Goal: Task Accomplishment & Management: Manage account settings

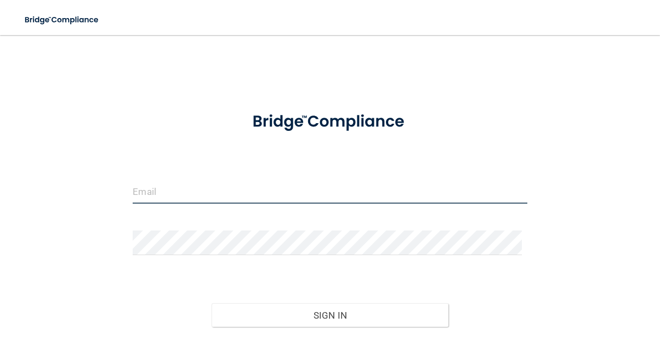
click at [195, 188] on input "email" at bounding box center [330, 191] width 394 height 25
type input "[PERSON_NAME][EMAIL_ADDRESS][DOMAIN_NAME]"
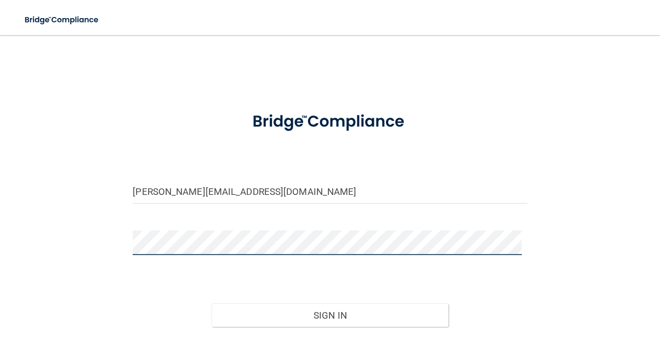
click at [212, 304] on button "Sign In" at bounding box center [330, 316] width 237 height 24
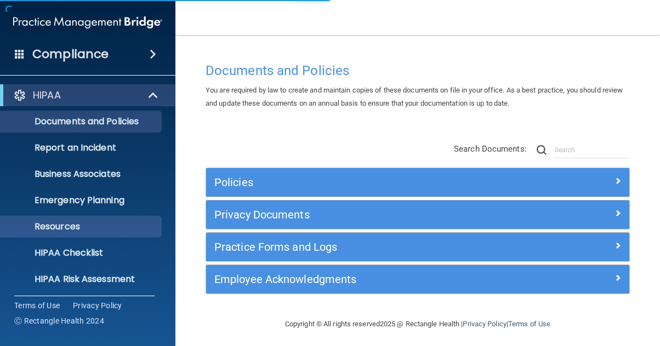
scroll to position [108, 0]
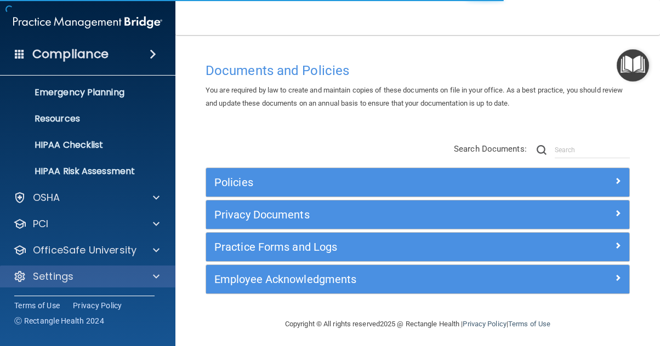
click at [119, 266] on div "Settings" at bounding box center [88, 277] width 176 height 22
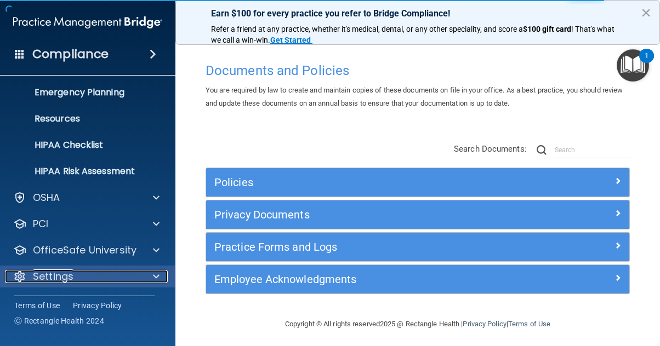
click at [151, 272] on div at bounding box center [154, 276] width 27 height 13
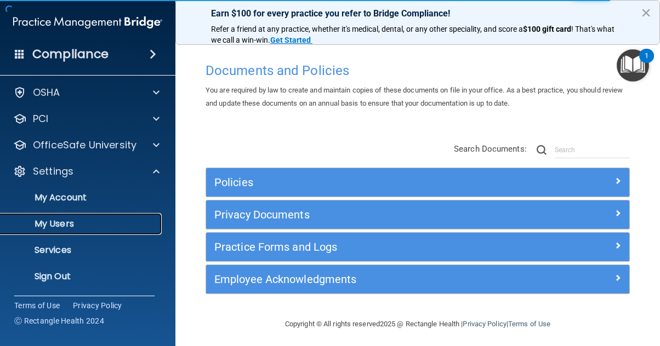
click at [107, 226] on p "My Users" at bounding box center [82, 224] width 150 height 11
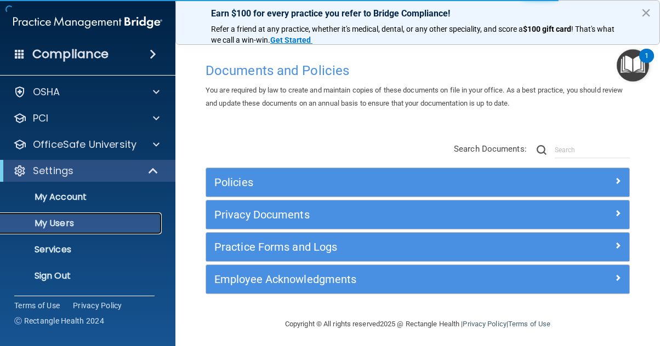
scroll to position [29, 0]
select select "20"
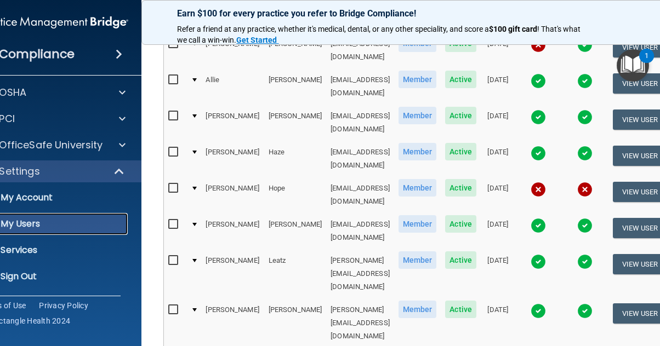
scroll to position [274, 0]
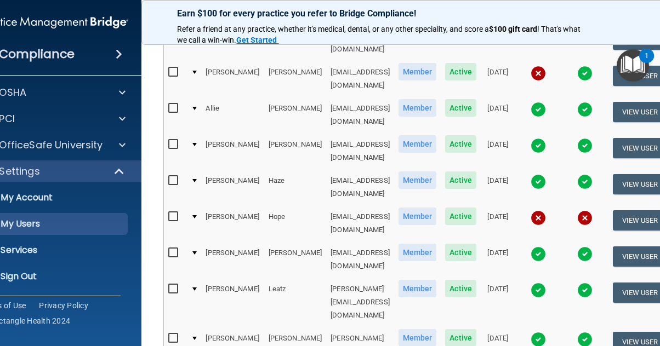
click at [546, 210] on img at bounding box center [537, 217] width 15 height 15
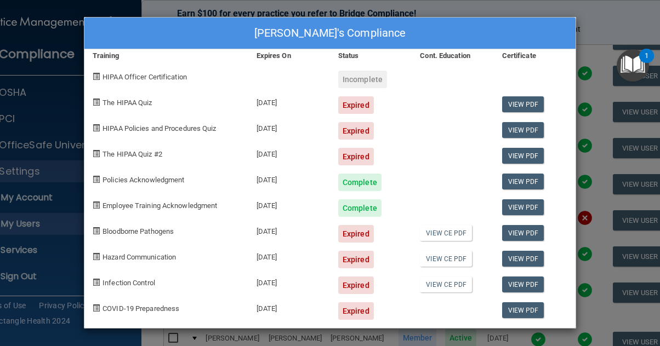
click at [600, 28] on div "[PERSON_NAME]'s Compliance Training Expires On Status Cont. Education Certifica…" at bounding box center [330, 173] width 660 height 346
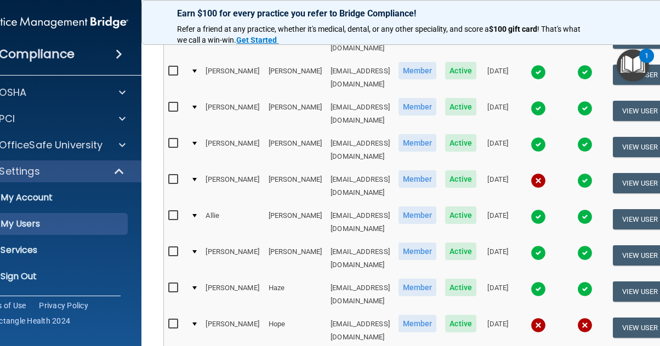
scroll to position [164, 0]
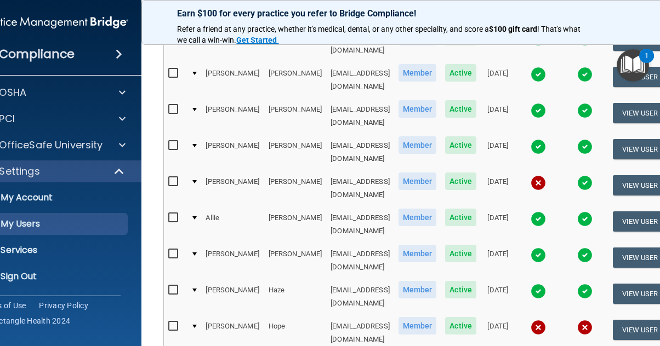
click at [546, 175] on img at bounding box center [537, 182] width 15 height 15
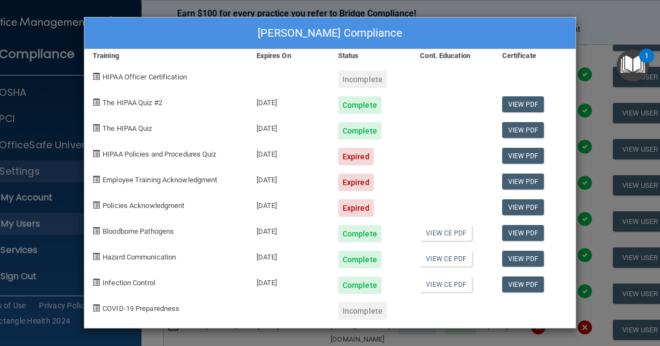
click at [598, 84] on div "[PERSON_NAME] Compliance Training Expires On Status Cont. Education Certificate…" at bounding box center [330, 173] width 660 height 346
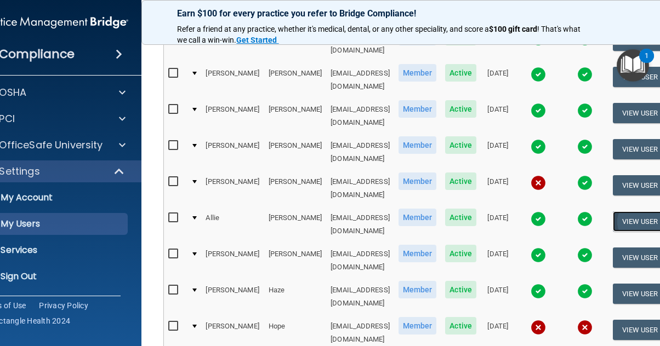
click at [655, 212] on button "View User" at bounding box center [640, 222] width 54 height 20
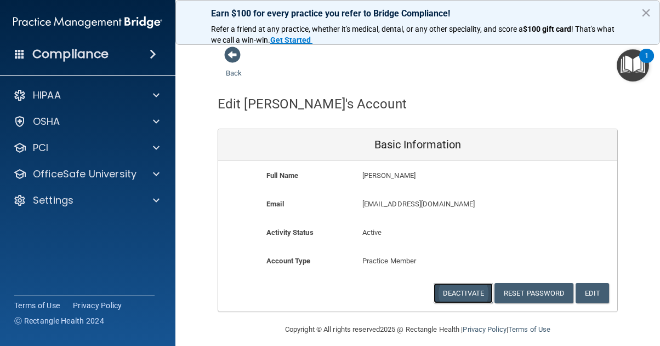
click at [475, 289] on button "Deactivate" at bounding box center [462, 293] width 59 height 20
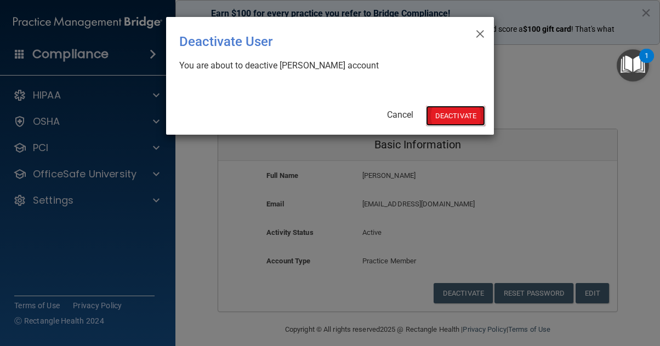
click at [469, 111] on button "Deactivate" at bounding box center [455, 116] width 59 height 20
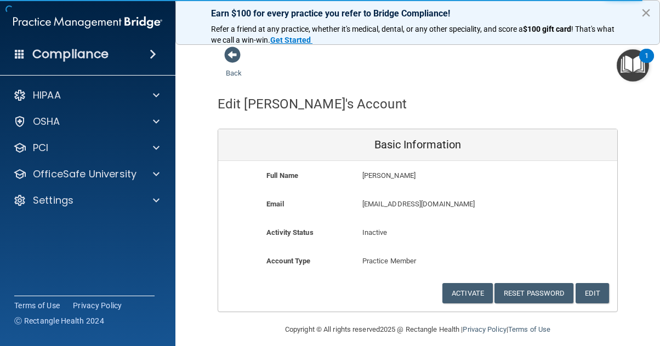
click at [647, 13] on button "×" at bounding box center [646, 13] width 10 height 18
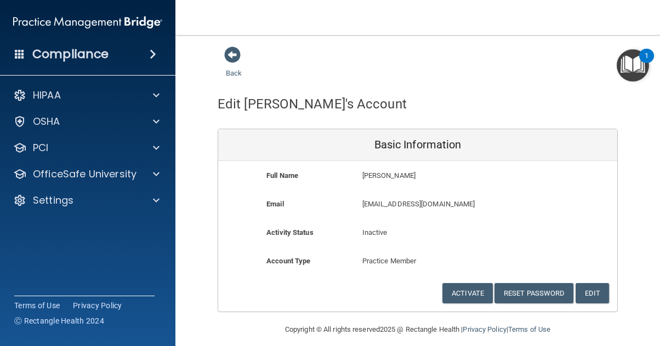
scroll to position [9, 0]
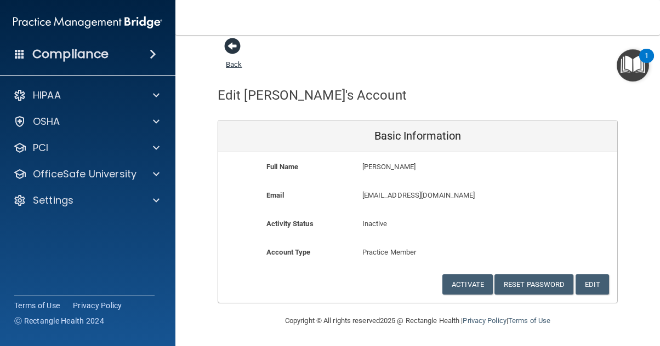
click at [234, 43] on span at bounding box center [232, 46] width 16 height 16
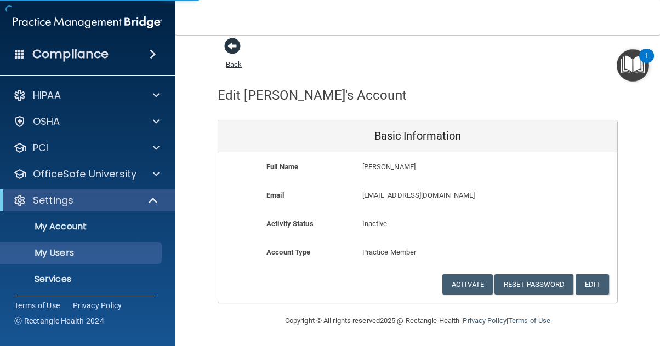
select select "20"
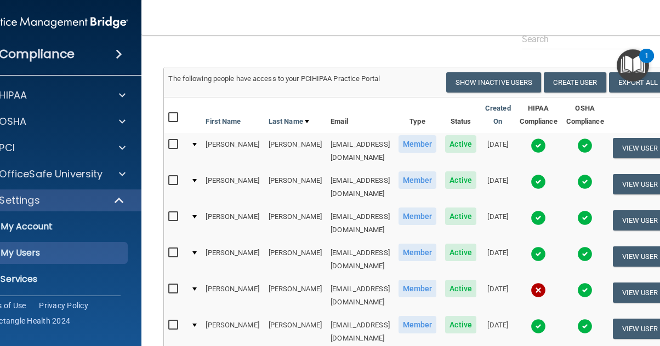
scroll to position [55, 0]
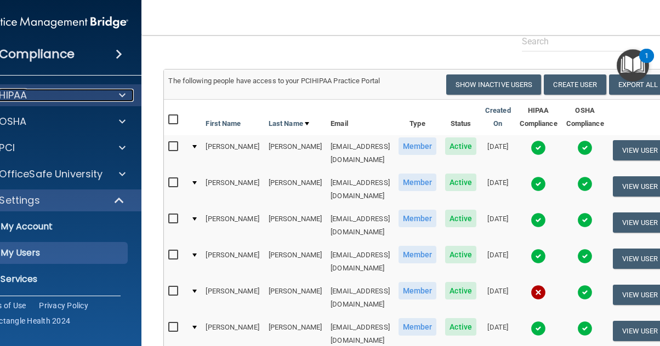
click at [54, 100] on div "HIPAA" at bounding box center [39, 95] width 136 height 13
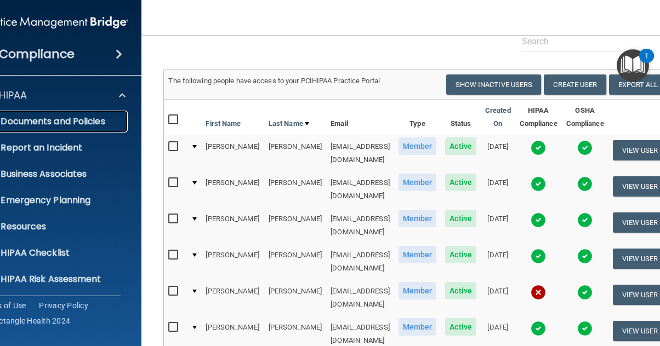
click at [35, 120] on p "Documents and Policies" at bounding box center [48, 121] width 150 height 11
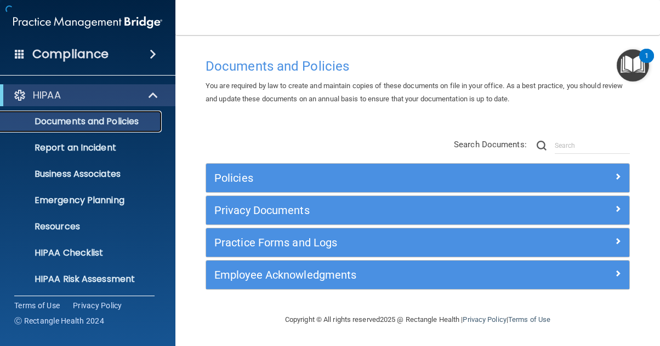
scroll to position [3, 0]
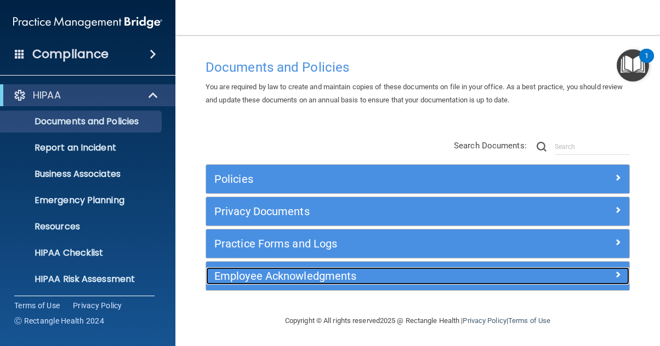
click at [249, 270] on h5 "Employee Acknowledgments" at bounding box center [364, 276] width 301 height 12
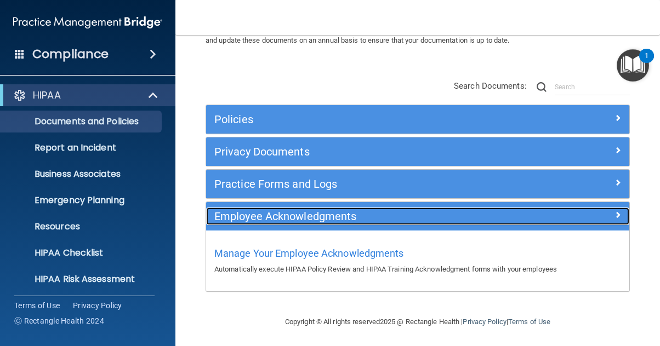
scroll to position [64, 0]
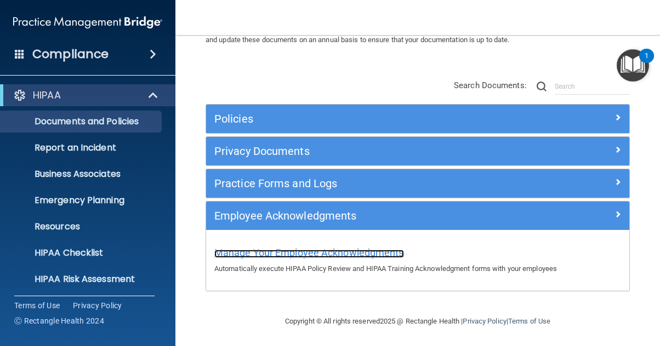
click at [276, 256] on span "Manage Your Employee Acknowledgments" at bounding box center [309, 253] width 190 height 12
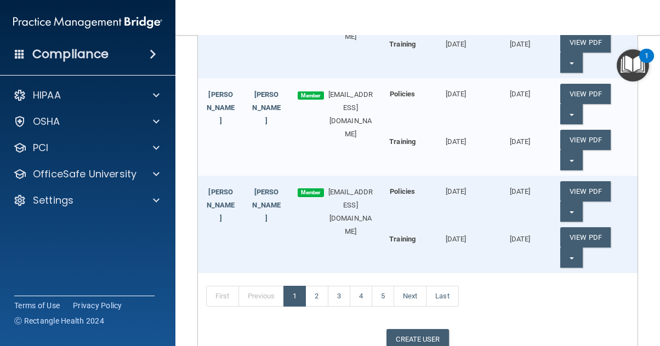
scroll to position [384, 0]
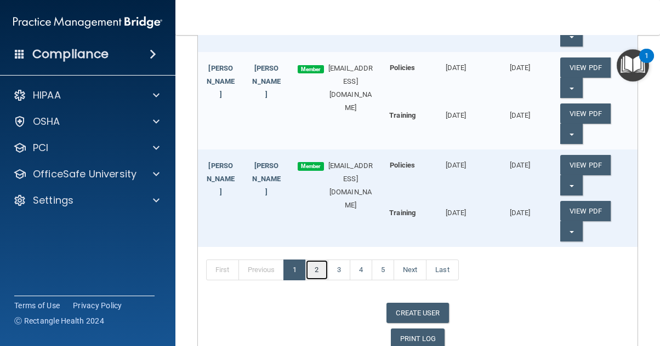
click at [316, 271] on link "2" at bounding box center [316, 270] width 22 height 21
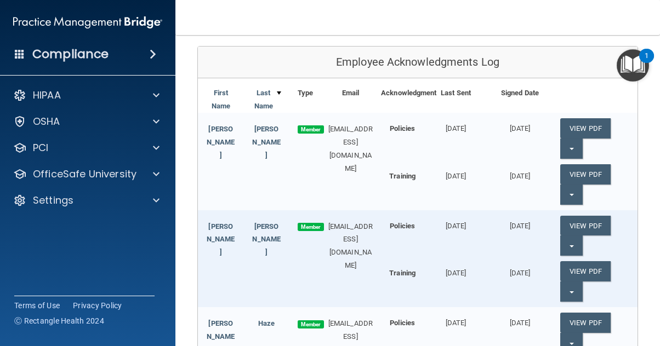
scroll to position [110, 0]
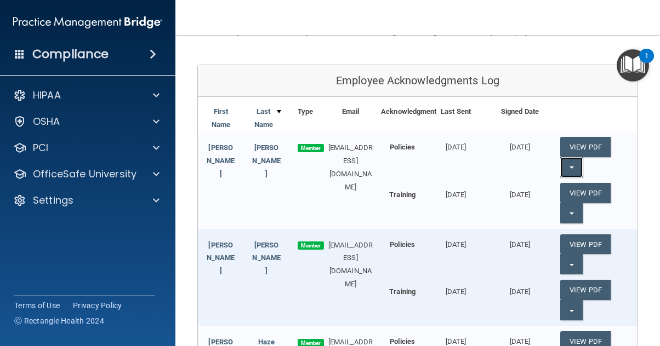
click at [569, 167] on span "button" at bounding box center [571, 168] width 4 height 2
click at [574, 186] on link "Update Acknowledgment" at bounding box center [610, 189] width 101 height 16
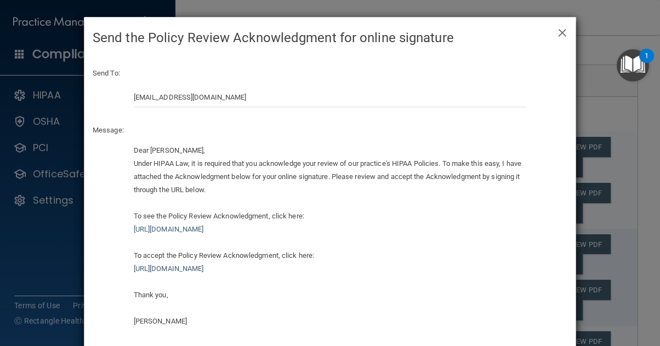
scroll to position [53, 0]
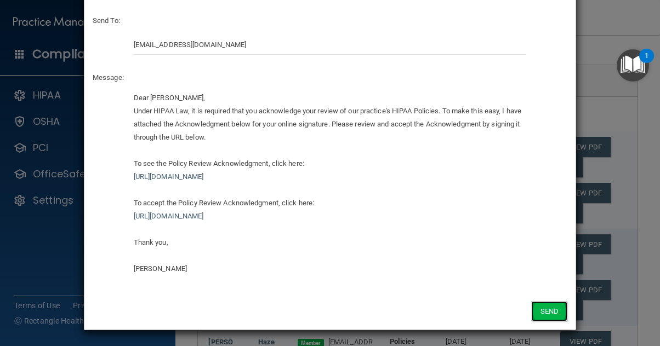
click at [541, 313] on button "Send" at bounding box center [549, 311] width 36 height 20
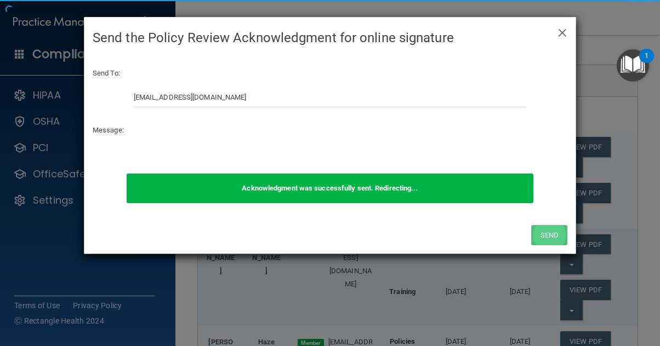
scroll to position [0, 0]
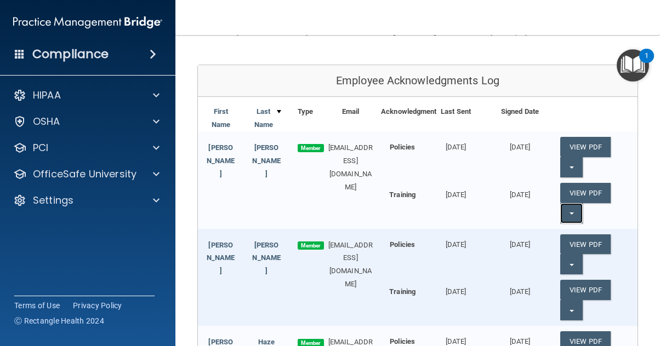
click at [564, 212] on button "Split button!" at bounding box center [571, 213] width 22 height 20
click at [581, 238] on link "Update Acknowledgment" at bounding box center [610, 235] width 101 height 16
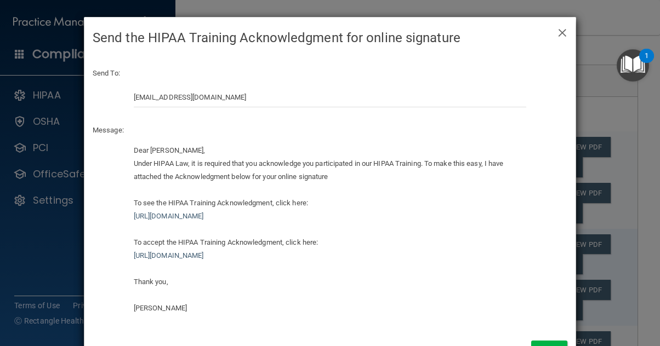
scroll to position [39, 0]
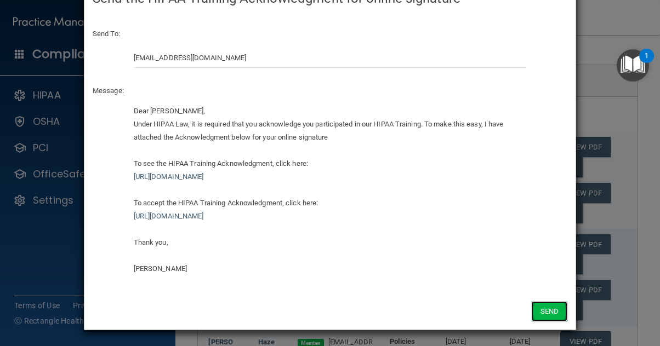
click at [544, 305] on button "Send" at bounding box center [549, 311] width 36 height 20
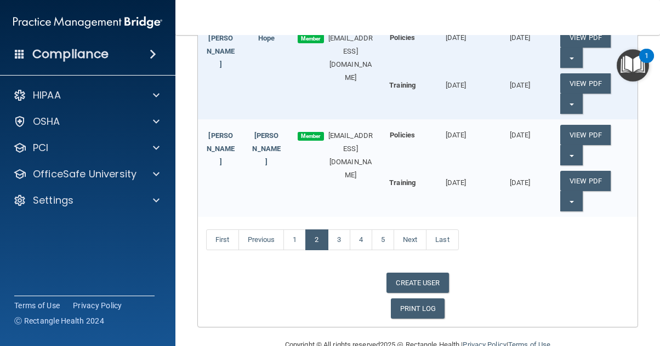
scroll to position [533, 0]
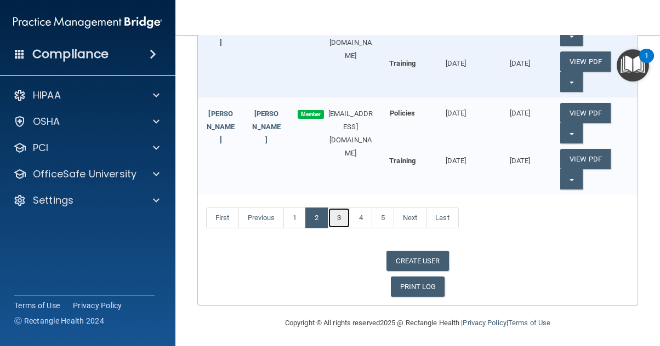
click at [334, 215] on link "3" at bounding box center [339, 218] width 22 height 21
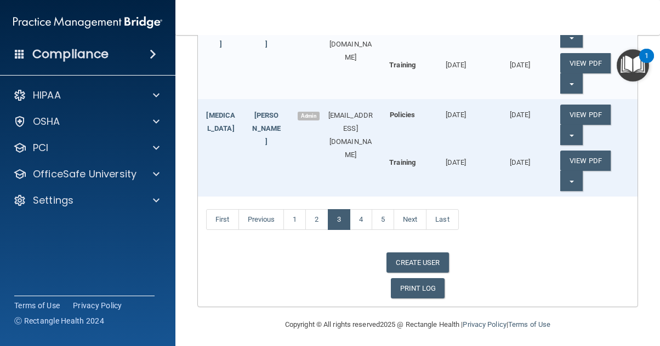
scroll to position [436, 0]
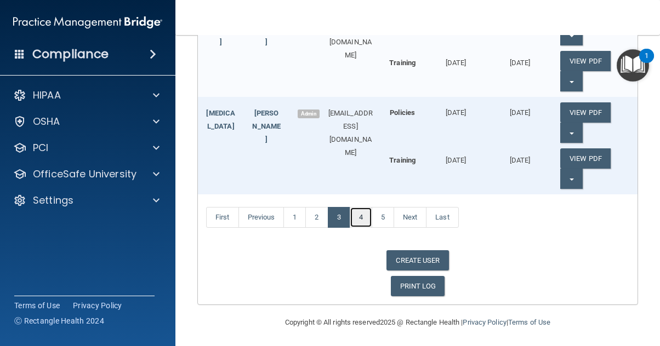
click at [358, 216] on link "4" at bounding box center [361, 217] width 22 height 21
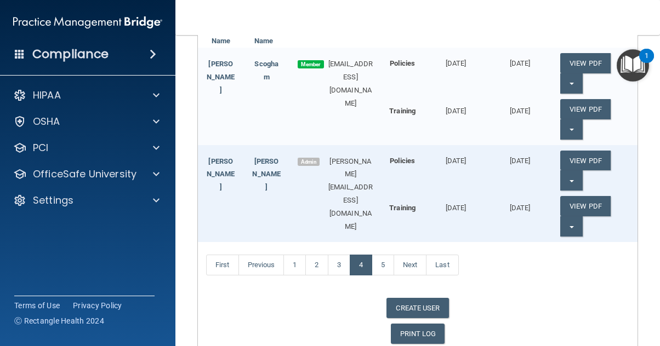
scroll to position [242, 0]
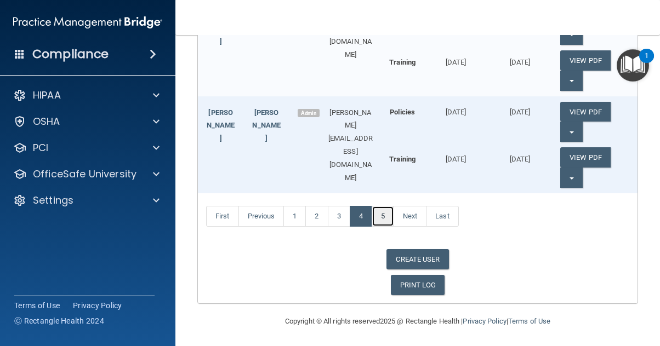
click at [379, 214] on link "5" at bounding box center [383, 216] width 22 height 21
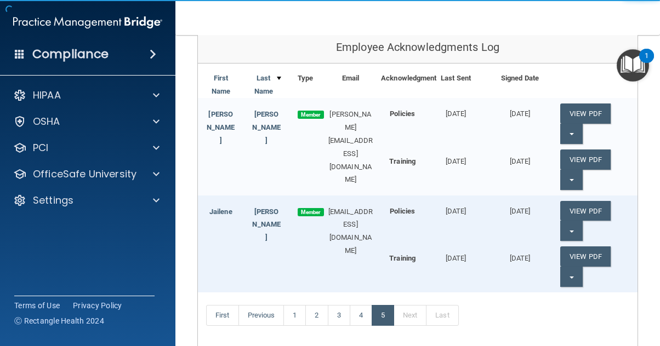
scroll to position [164, 0]
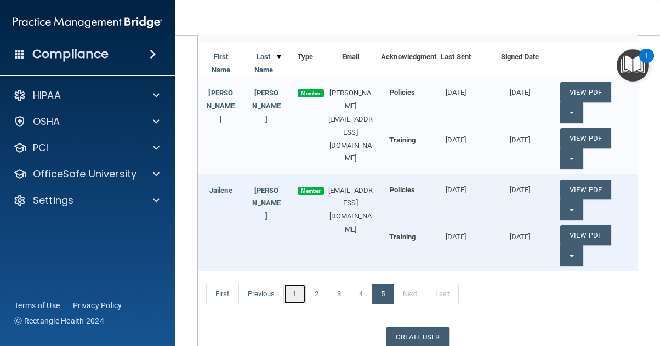
click at [298, 293] on link "1" at bounding box center [294, 294] width 22 height 21
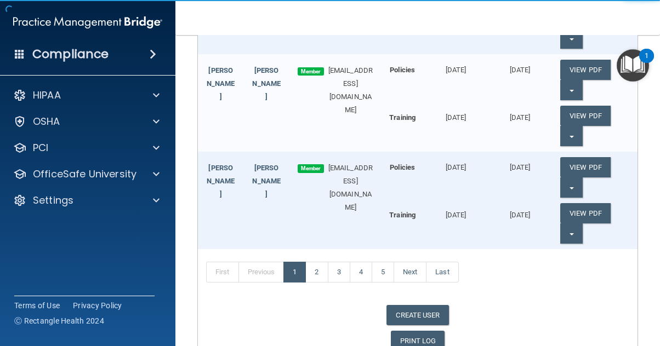
scroll to position [384, 0]
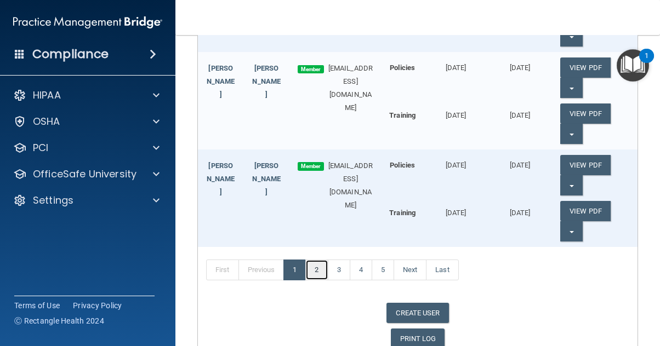
click at [321, 269] on link "2" at bounding box center [316, 270] width 22 height 21
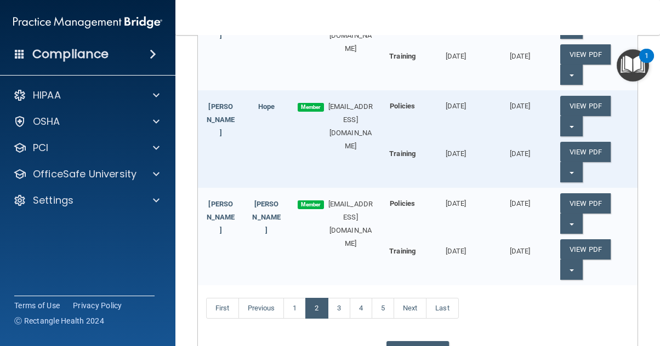
scroll to position [493, 0]
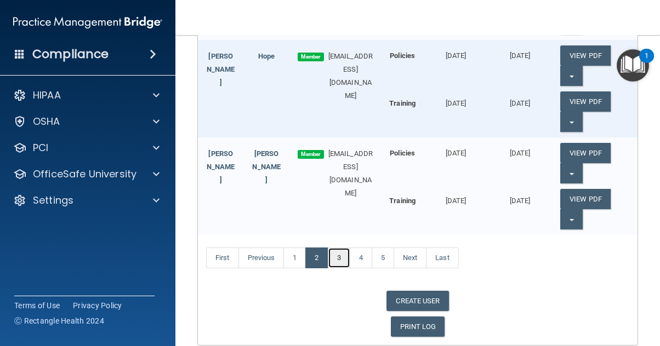
click at [339, 257] on link "3" at bounding box center [339, 258] width 22 height 21
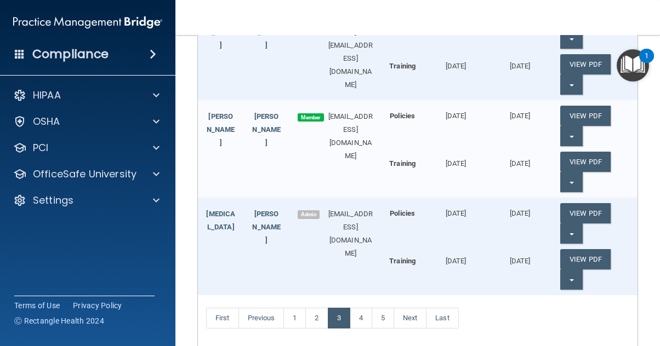
scroll to position [384, 0]
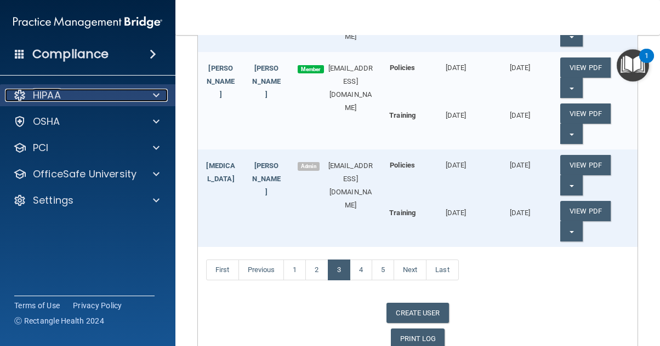
click at [122, 99] on div "HIPAA" at bounding box center [73, 95] width 136 height 13
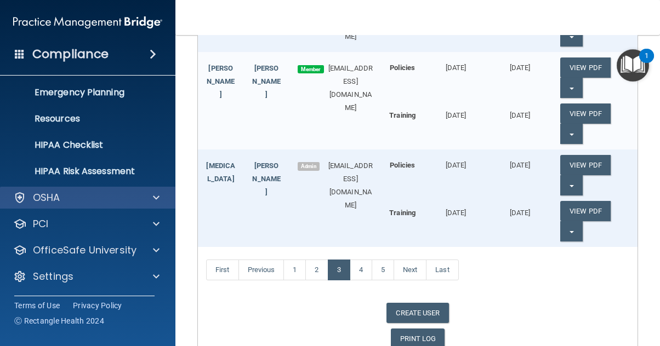
scroll to position [0, 0]
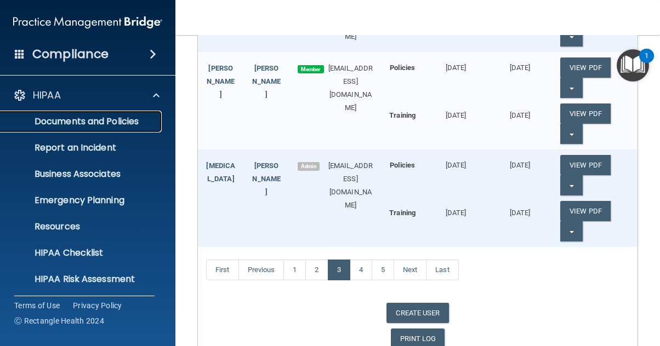
click at [123, 120] on p "Documents and Policies" at bounding box center [82, 121] width 150 height 11
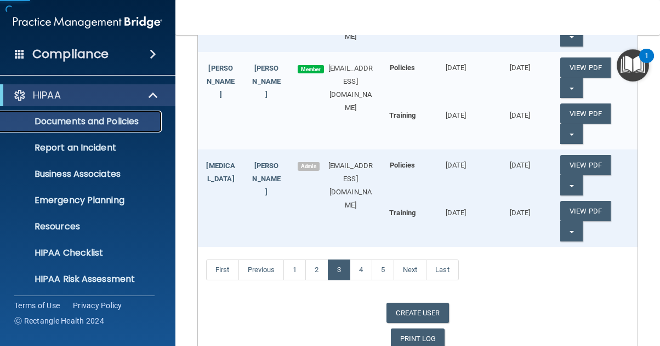
scroll to position [3, 0]
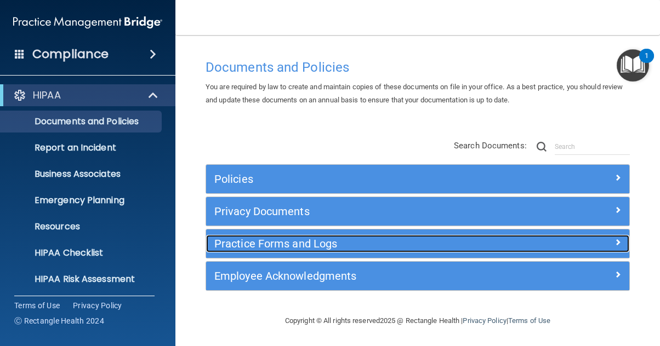
click at [261, 243] on h5 "Practice Forms and Logs" at bounding box center [364, 244] width 301 height 12
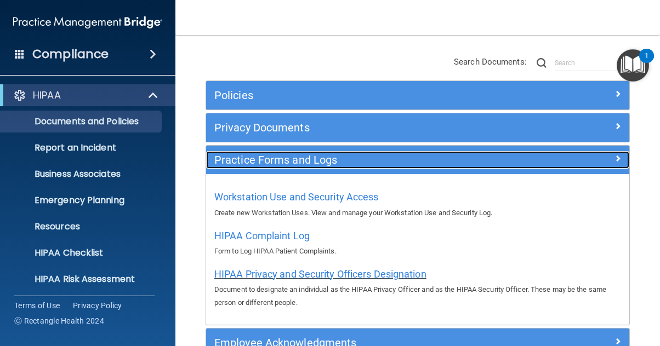
scroll to position [113, 0]
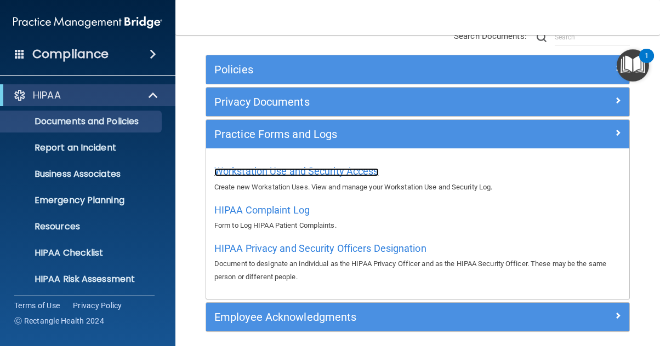
click at [282, 175] on span "Workstation Use and Security Access" at bounding box center [296, 171] width 164 height 12
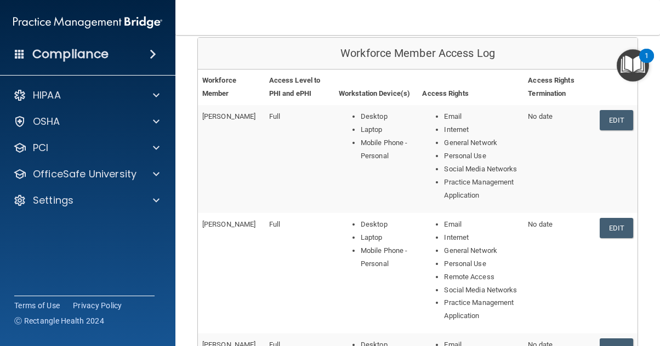
scroll to position [110, 0]
click at [604, 117] on link "Edit" at bounding box center [615, 120] width 33 height 20
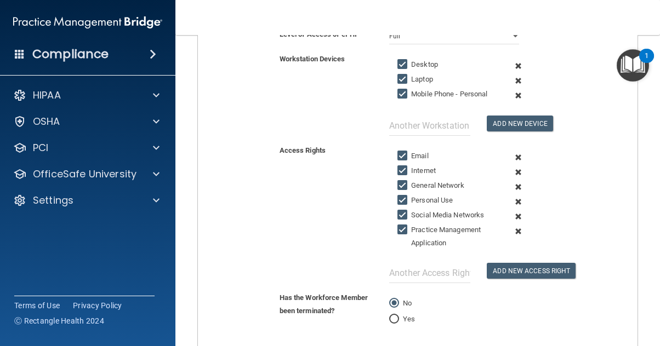
scroll to position [274, 0]
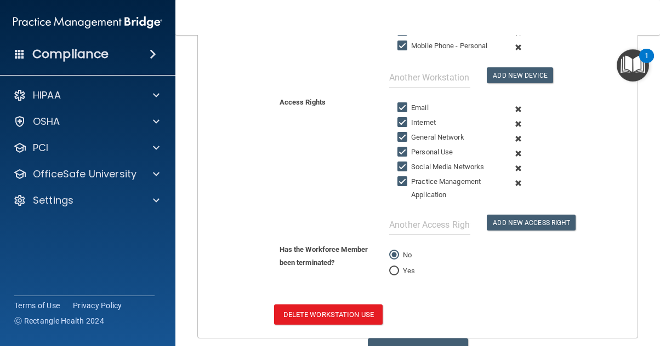
click at [391, 276] on input "Yes" at bounding box center [394, 271] width 10 height 8
radio input "true"
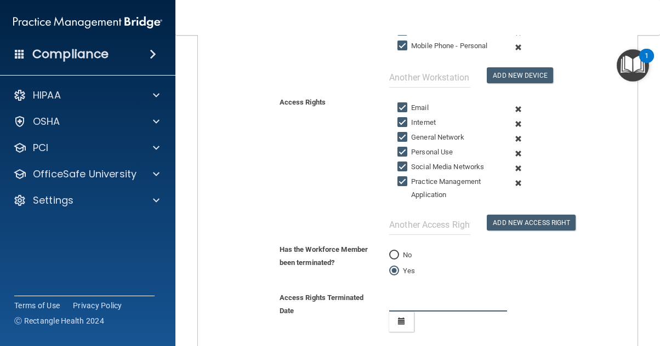
click at [421, 312] on input "text" at bounding box center [448, 302] width 118 height 20
click at [399, 325] on icon "button" at bounding box center [401, 321] width 7 height 7
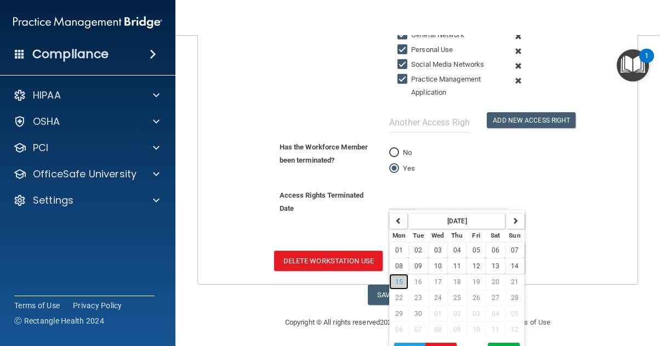
click at [398, 286] on span "15" at bounding box center [399, 282] width 8 height 8
type input "9/15/25"
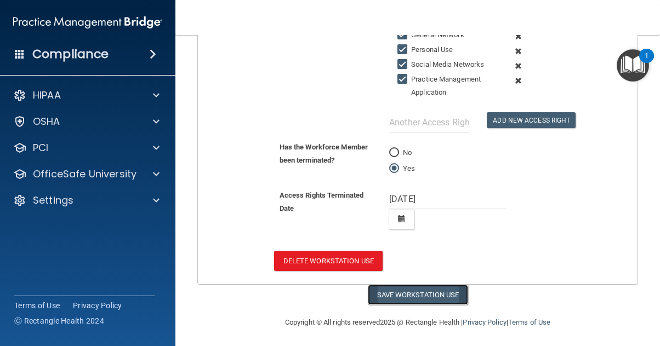
click at [414, 304] on button "Save Workstation Use" at bounding box center [418, 295] width 100 height 20
select select "? string:Full ?"
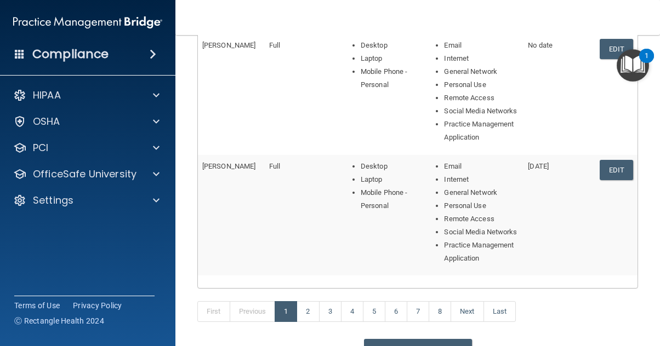
scroll to position [584, 0]
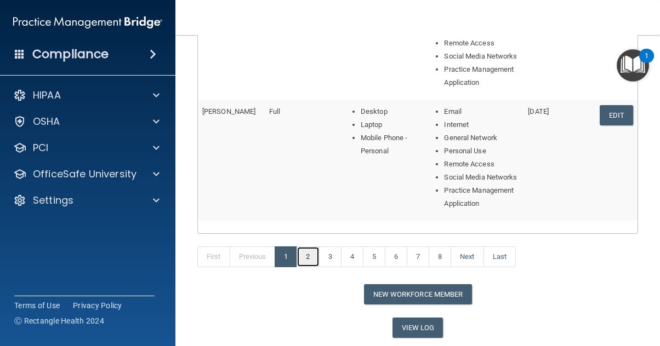
click at [309, 254] on link "2" at bounding box center [307, 257] width 22 height 21
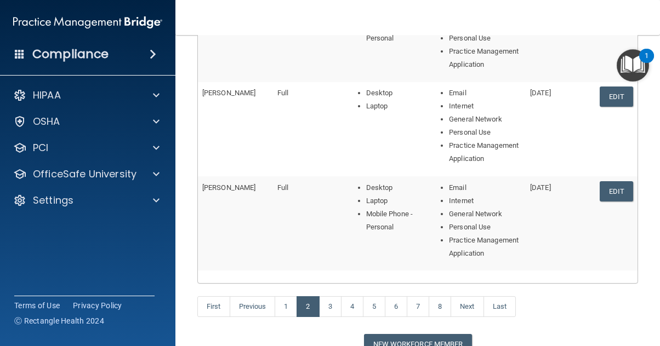
scroll to position [493, 0]
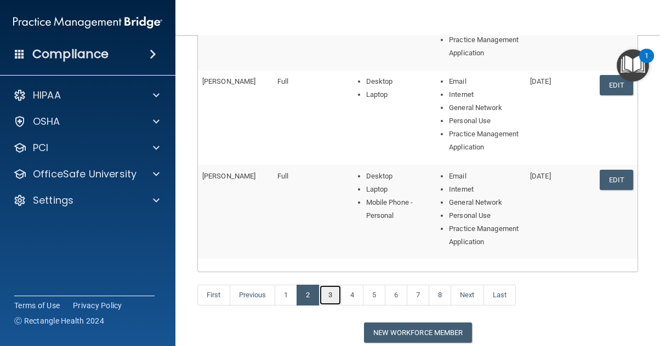
click at [331, 285] on link "3" at bounding box center [330, 295] width 22 height 21
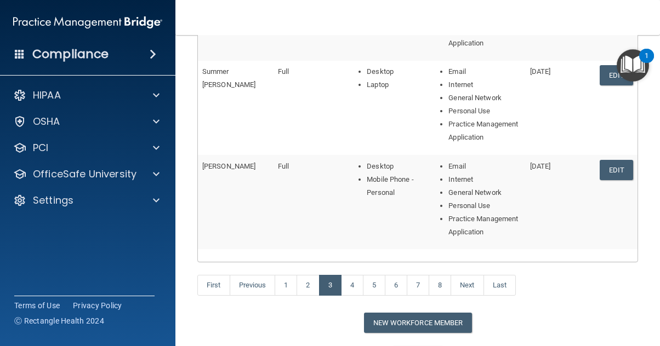
scroll to position [438, 0]
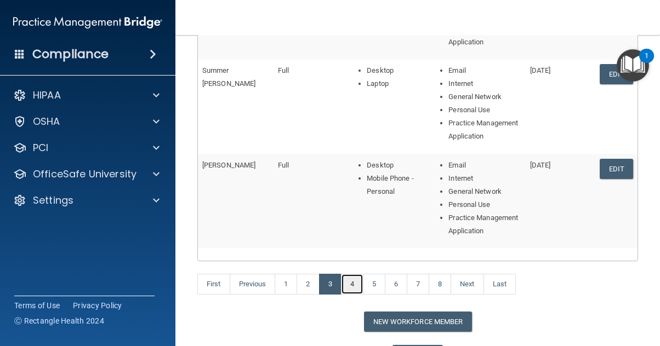
click at [357, 285] on link "4" at bounding box center [352, 284] width 22 height 21
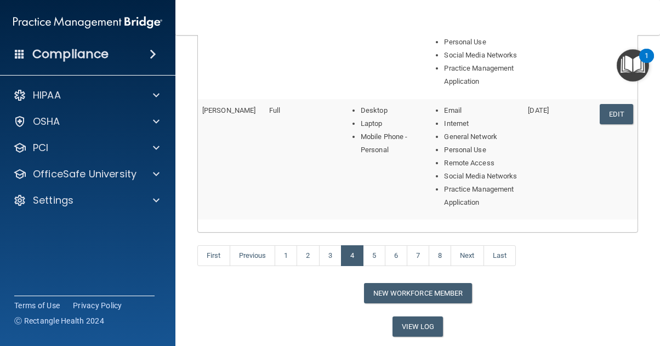
scroll to position [526, 0]
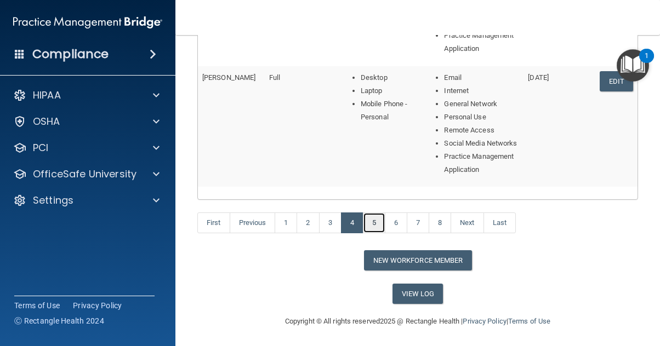
click at [372, 217] on link "5" at bounding box center [374, 223] width 22 height 21
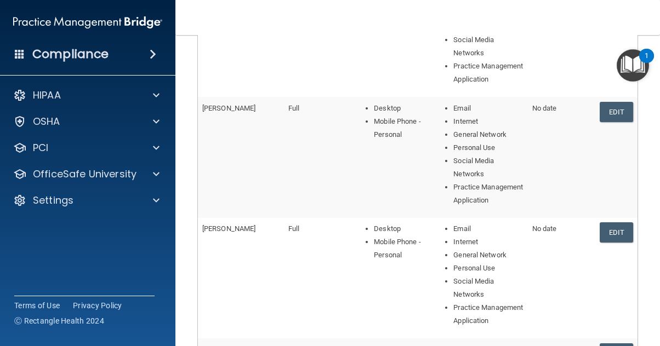
scroll to position [384, 0]
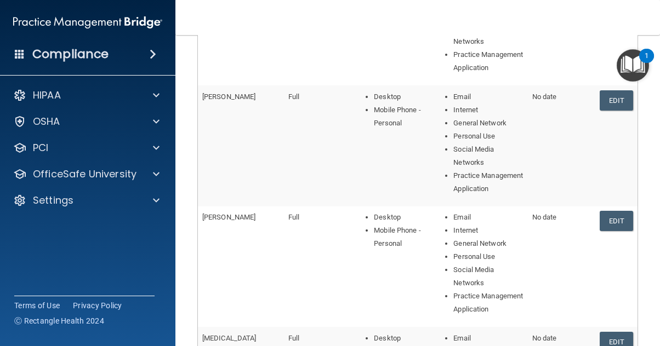
click at [163, 8] on div "Compliance" at bounding box center [87, 33] width 153 height 66
click at [610, 211] on link "Edit" at bounding box center [615, 221] width 33 height 20
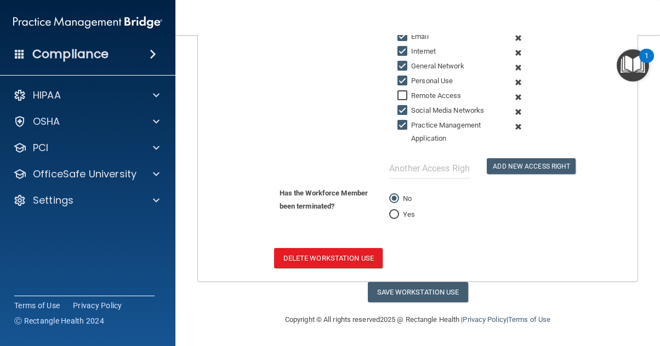
click at [396, 214] on label "Yes" at bounding box center [402, 214] width 26 height 13
click at [396, 214] on input "Yes" at bounding box center [394, 215] width 10 height 8
radio input "true"
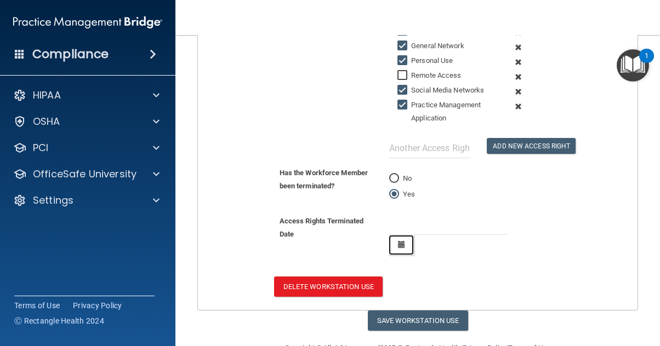
click at [403, 255] on button "button" at bounding box center [401, 245] width 25 height 20
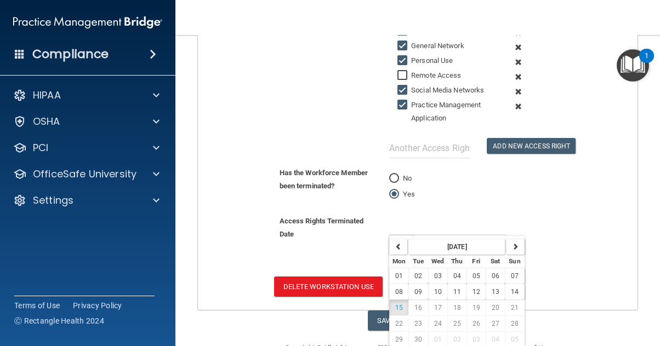
scroll to position [417, 0]
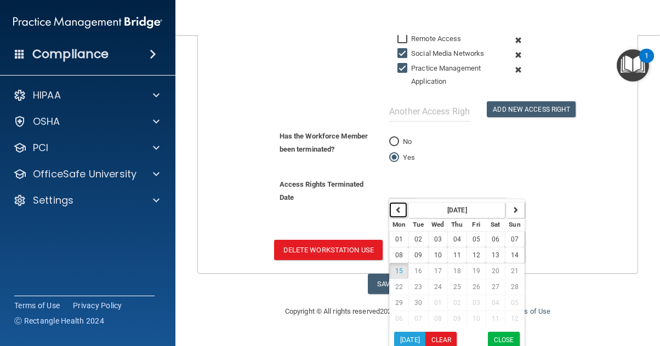
click at [397, 213] on icon "button" at bounding box center [398, 210] width 7 height 7
click at [472, 275] on span "15" at bounding box center [476, 271] width 8 height 8
type input "8/15/25"
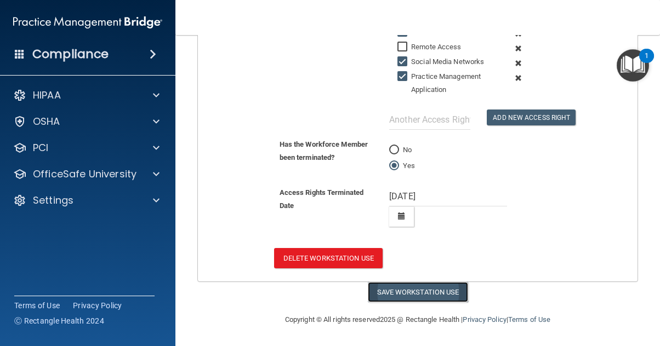
click at [446, 302] on button "Save Workstation Use" at bounding box center [418, 292] width 100 height 20
select select "? string:Full ?"
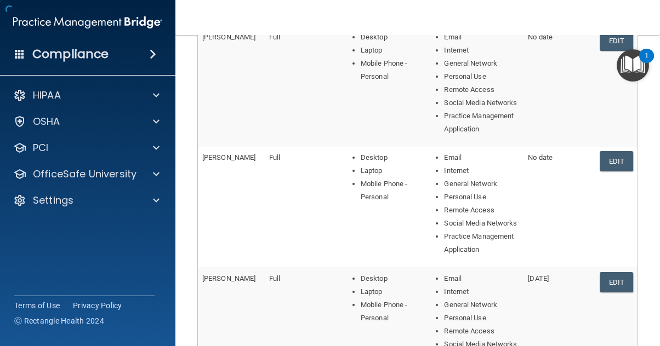
scroll to position [584, 0]
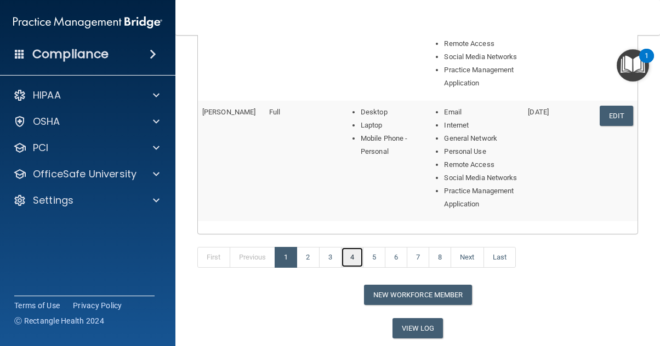
click at [353, 258] on link "4" at bounding box center [352, 257] width 22 height 21
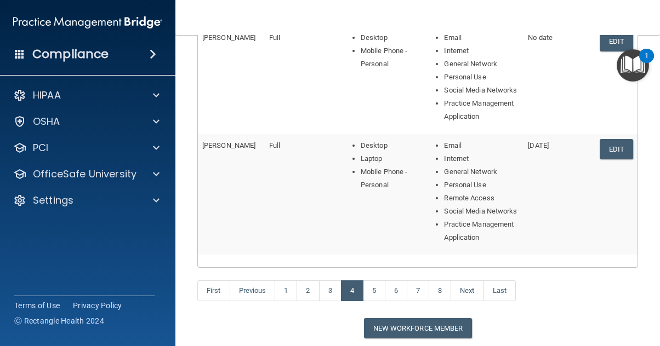
scroll to position [493, 0]
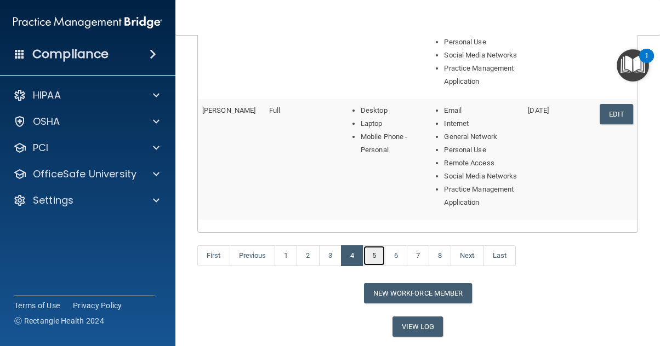
click at [369, 253] on link "5" at bounding box center [374, 255] width 22 height 21
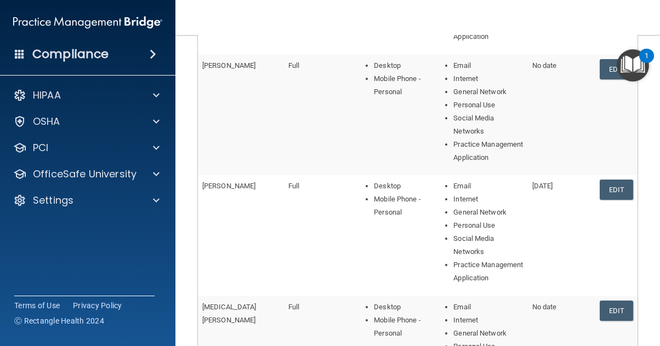
scroll to position [548, 0]
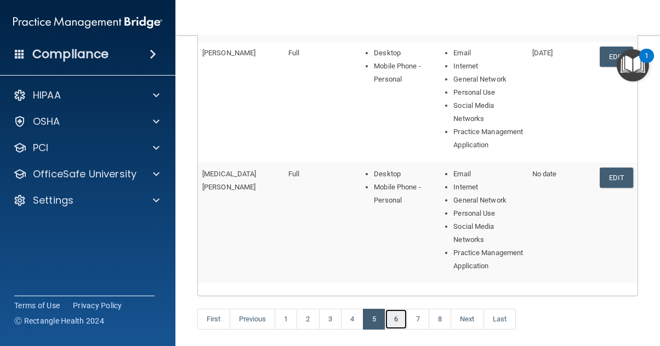
click at [397, 309] on link "6" at bounding box center [396, 319] width 22 height 21
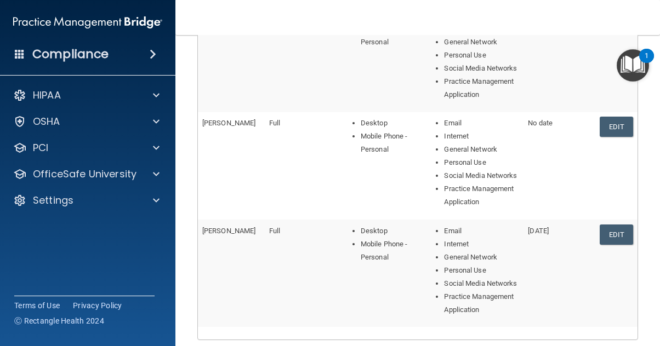
scroll to position [493, 0]
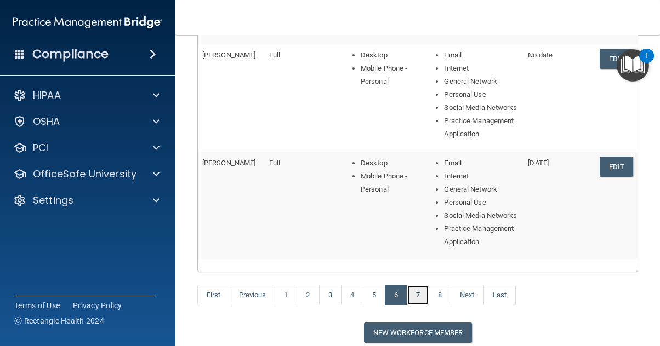
click at [420, 298] on link "7" at bounding box center [418, 295] width 22 height 21
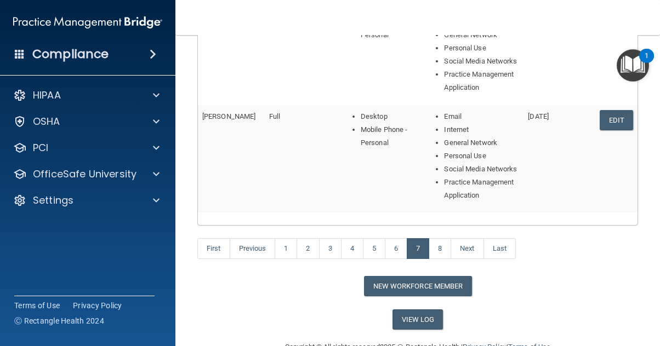
scroll to position [565, 0]
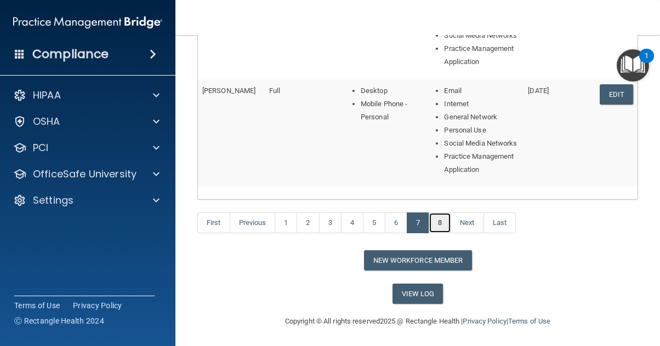
click at [436, 220] on link "8" at bounding box center [440, 223] width 22 height 21
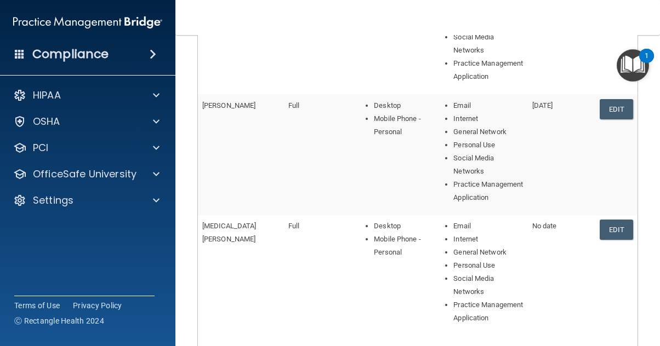
scroll to position [471, 0]
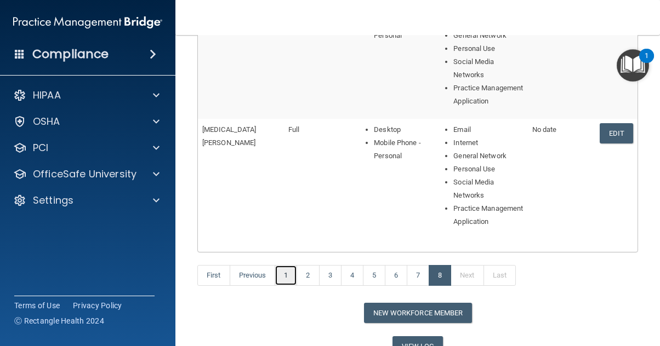
click at [290, 265] on link "1" at bounding box center [286, 275] width 22 height 21
